Goal: Navigation & Orientation: Find specific page/section

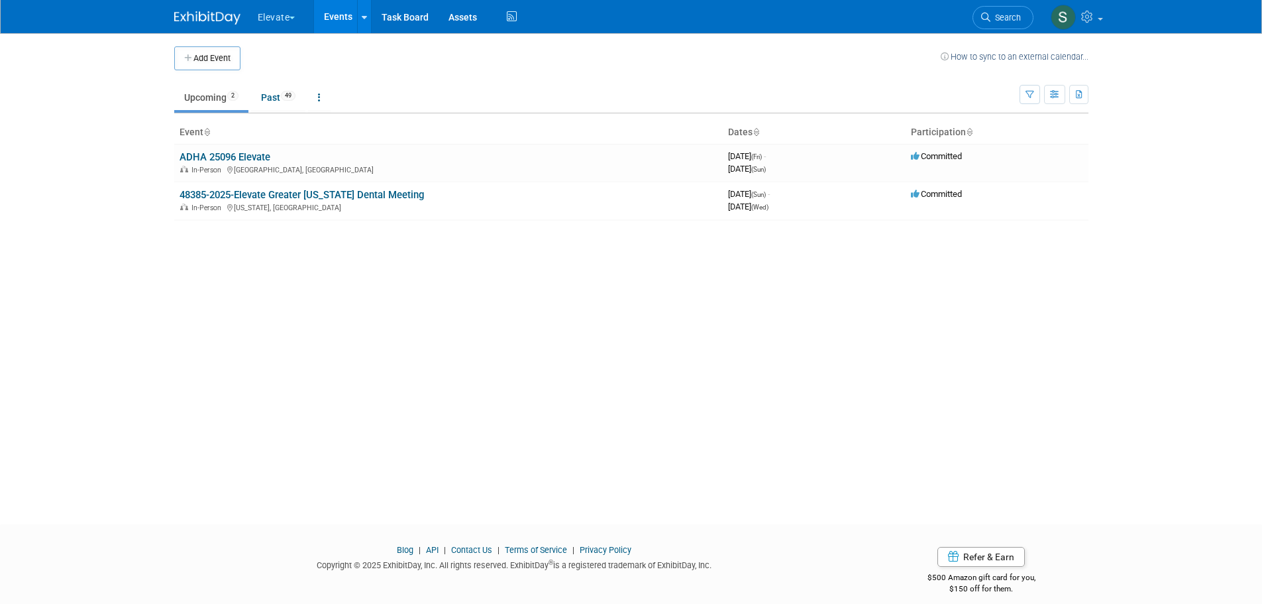
click at [278, 12] on button "Elevate" at bounding box center [284, 14] width 56 height 29
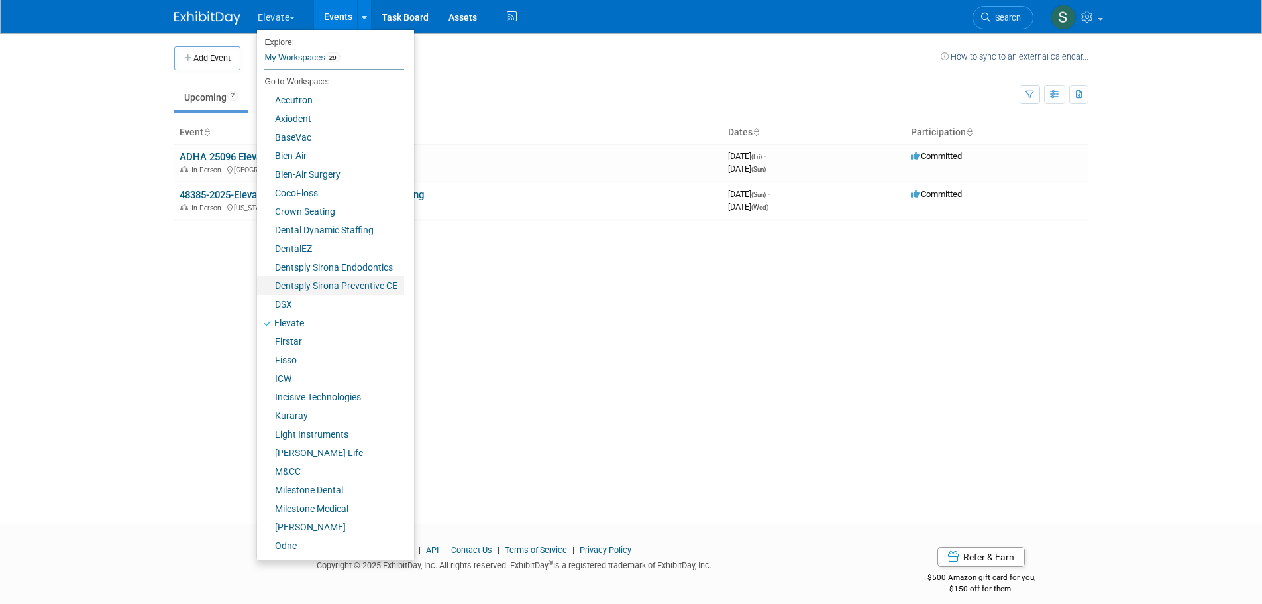
click at [336, 288] on link "Dentsply Sirona Preventive CE" at bounding box center [330, 285] width 147 height 19
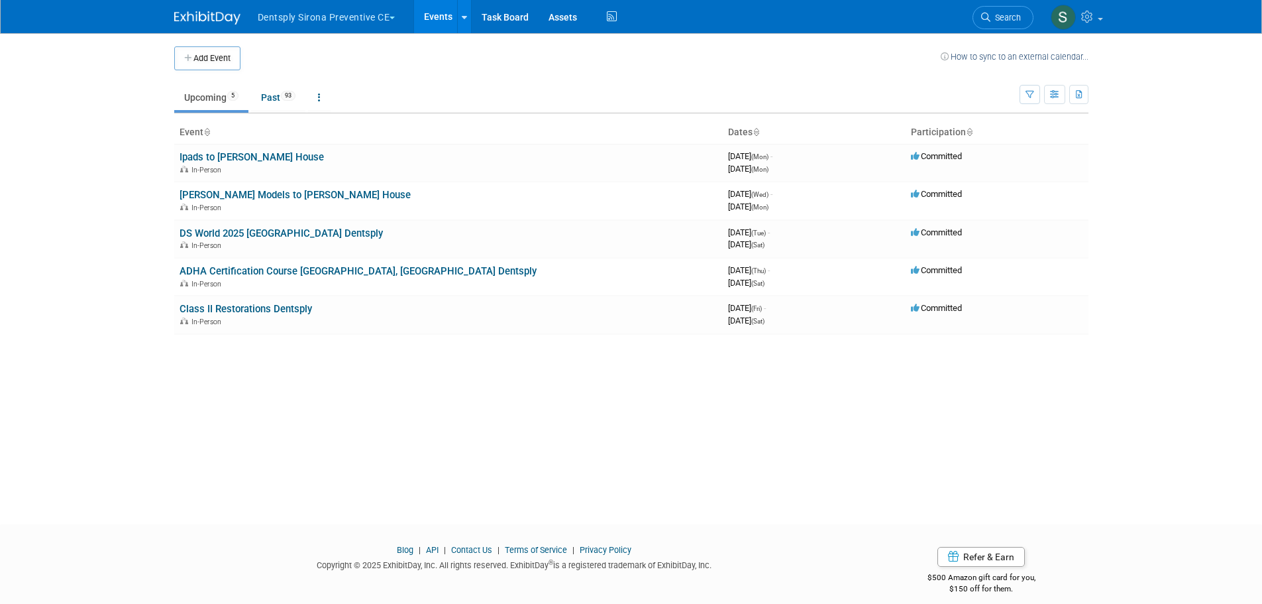
click at [301, 235] on link "DS World 2025 [GEOGRAPHIC_DATA] Dentsply" at bounding box center [281, 233] width 203 height 12
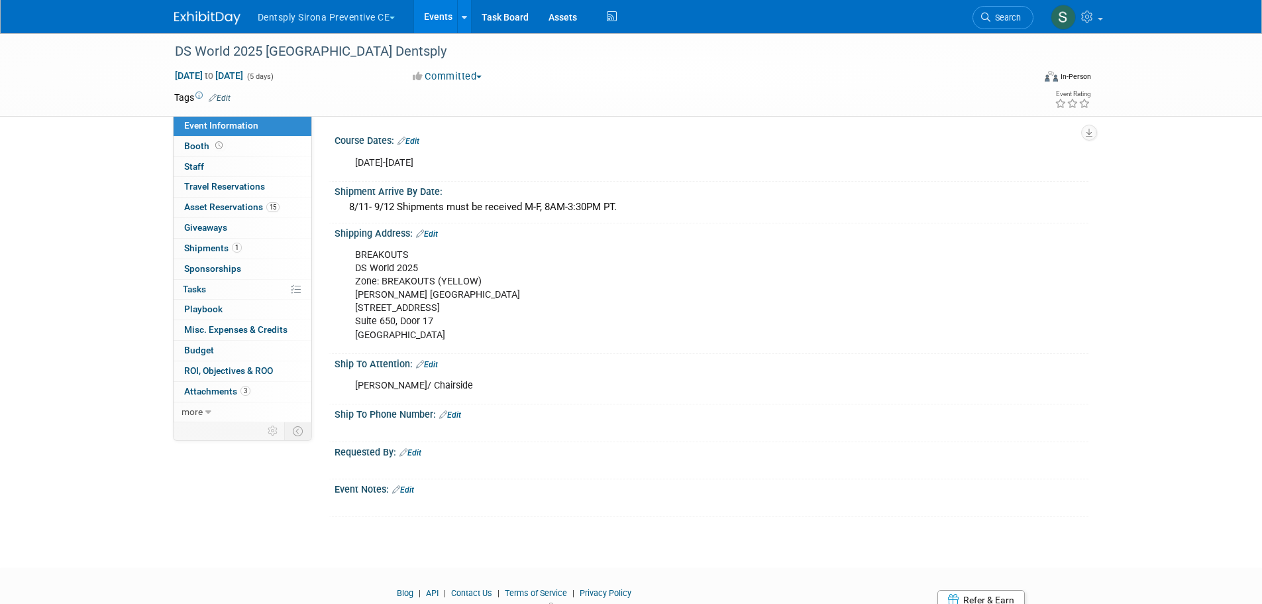
click at [267, 241] on link "1 Shipments 1" at bounding box center [243, 249] width 138 height 20
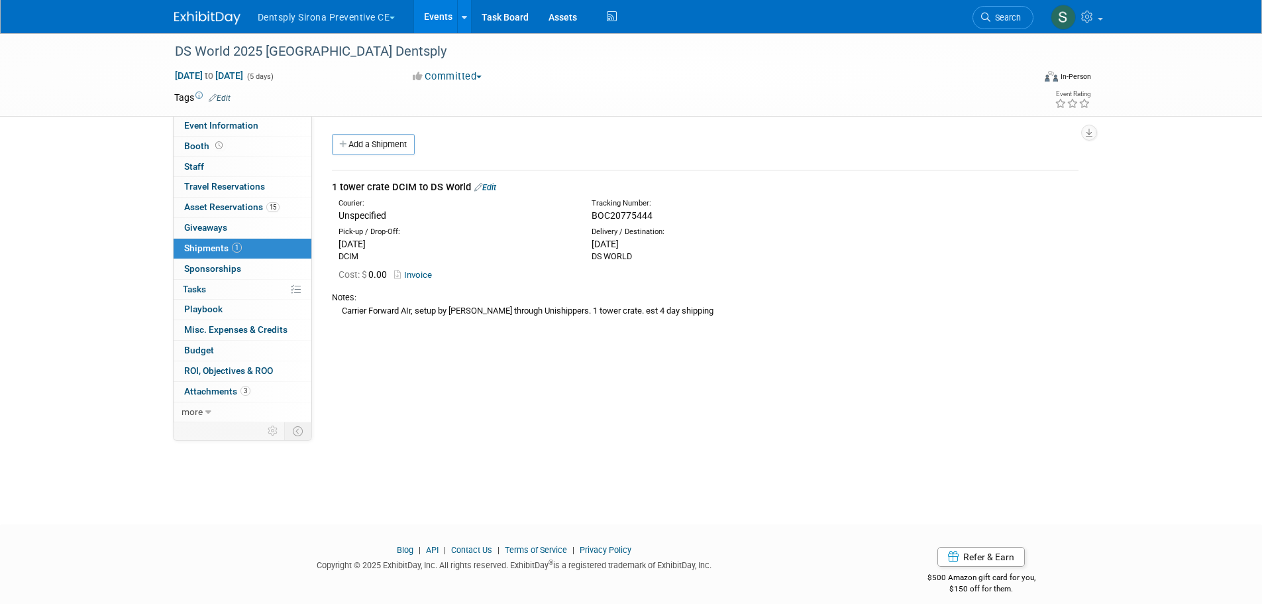
click at [252, 122] on span "Event Information" at bounding box center [221, 125] width 74 height 11
